Goal: Task Accomplishment & Management: Complete application form

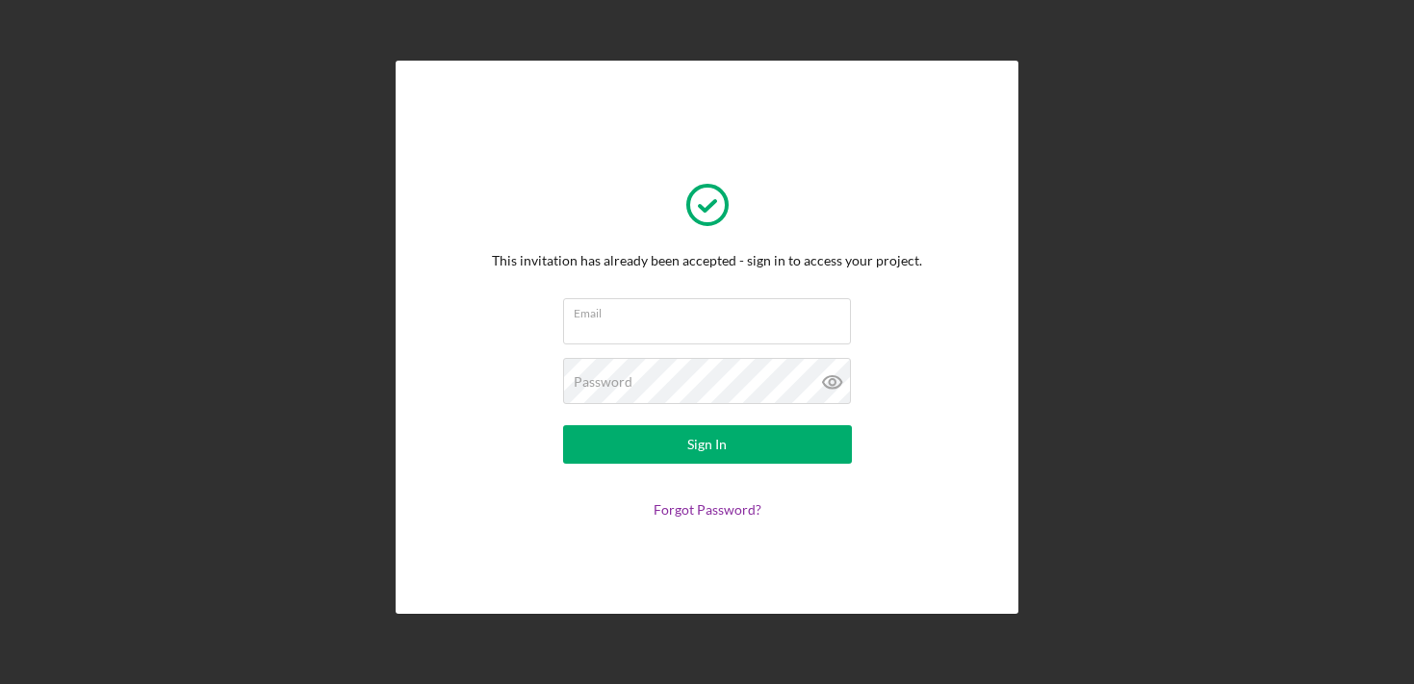
type input "[PERSON_NAME][EMAIL_ADDRESS][DOMAIN_NAME]"
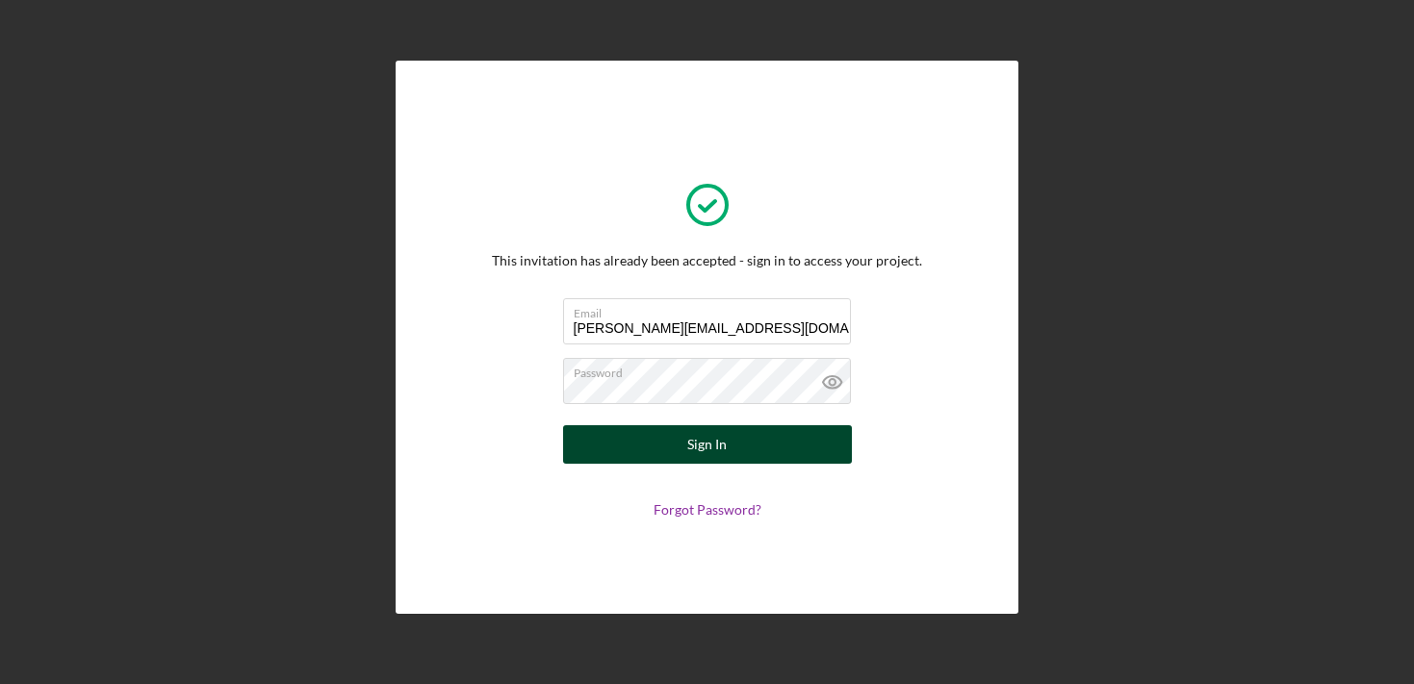
click at [770, 463] on form "Email [PERSON_NAME][EMAIL_ADDRESS][DOMAIN_NAME] Password Sign In Forgot Passwor…" at bounding box center [707, 407] width 385 height 219
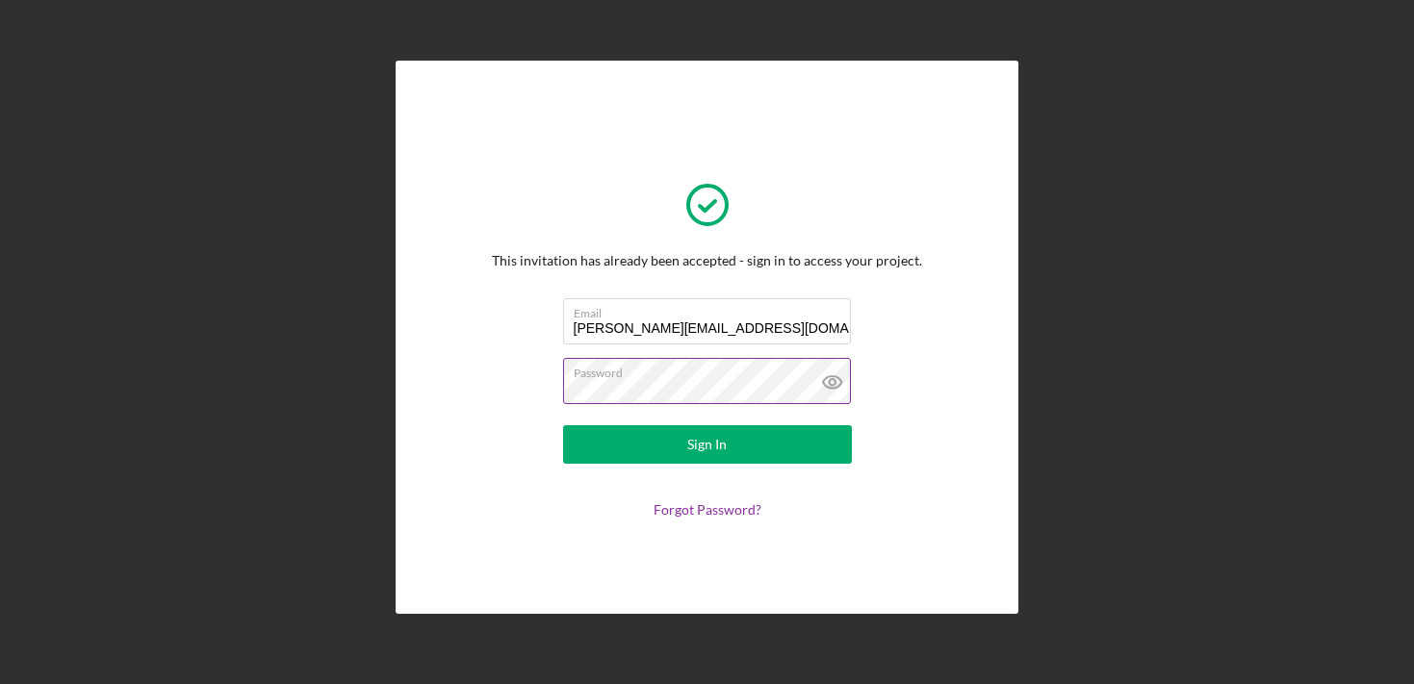
click at [563, 426] on button "Sign In" at bounding box center [707, 445] width 289 height 39
